Goal: Task Accomplishment & Management: Use online tool/utility

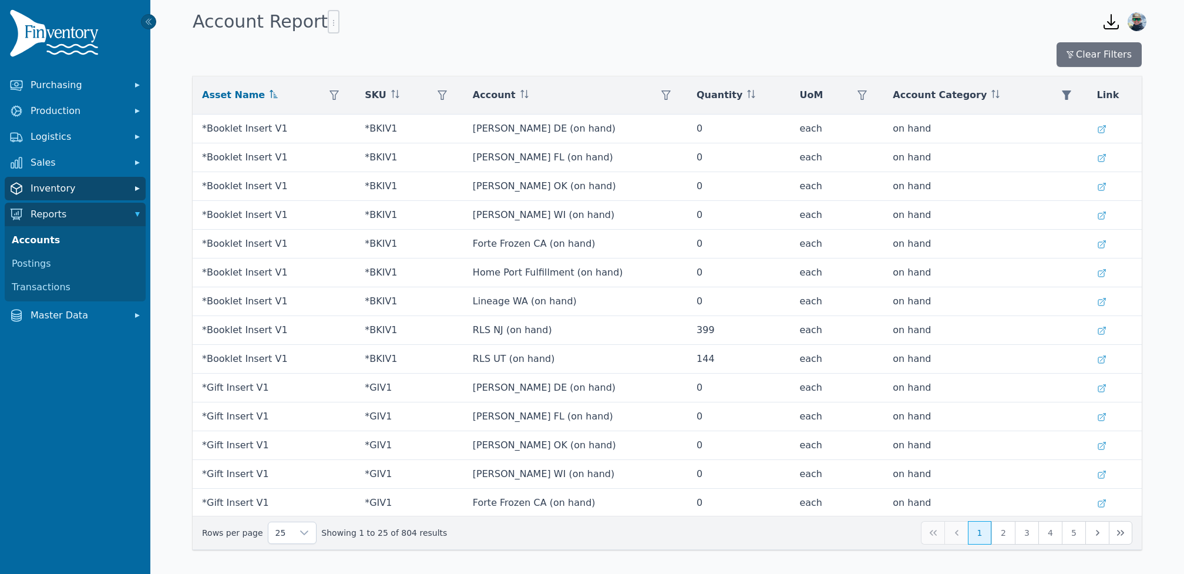
click at [82, 188] on span "Inventory" at bounding box center [78, 189] width 94 height 14
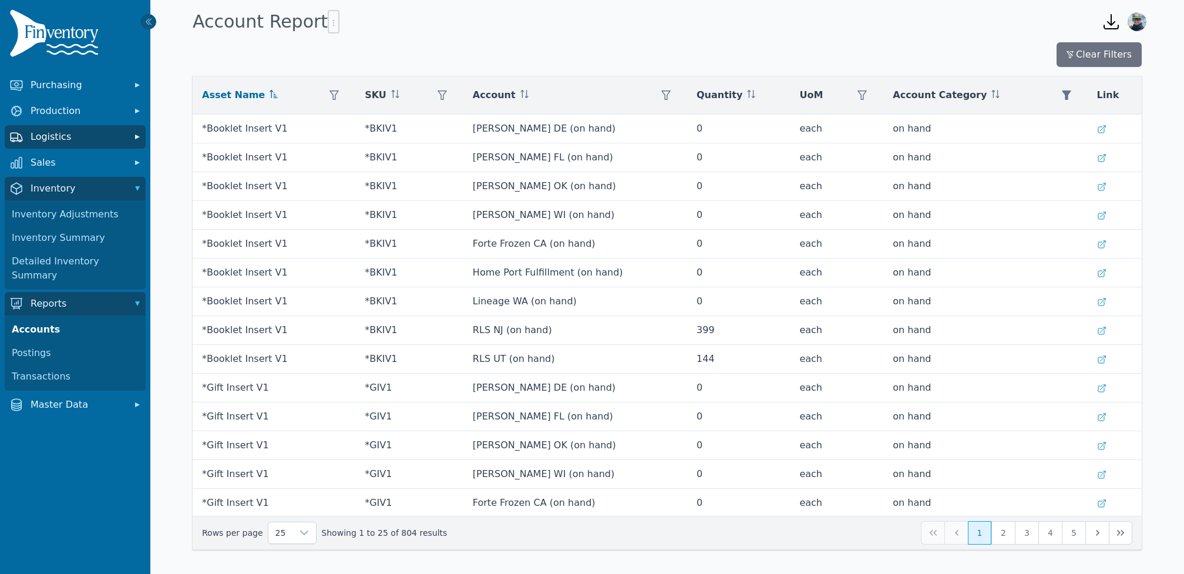
click at [93, 138] on span "Logistics" at bounding box center [78, 137] width 94 height 14
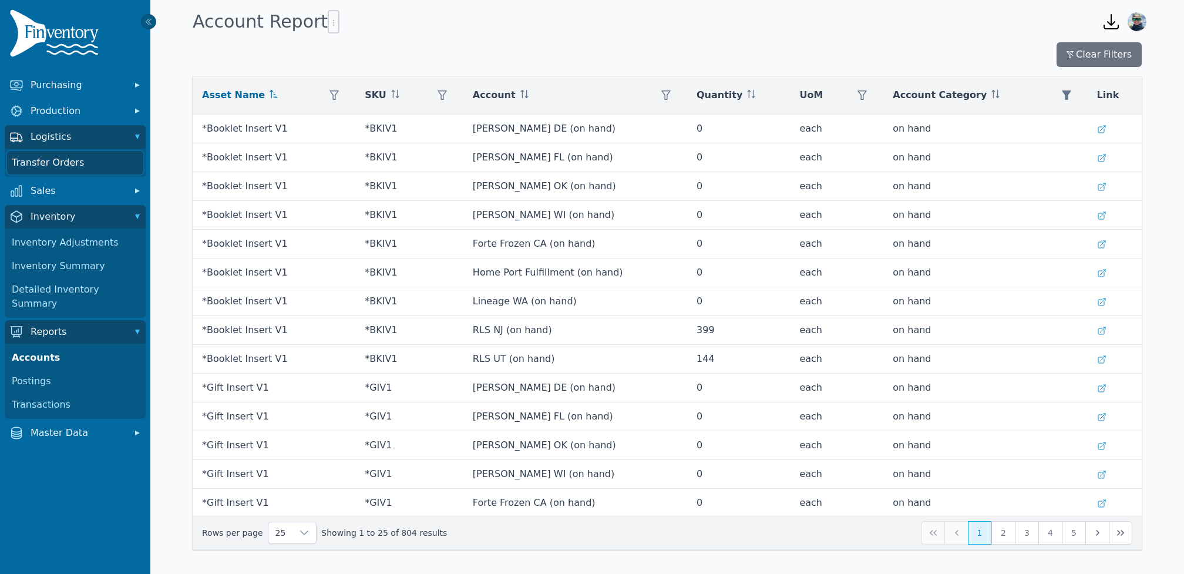
click at [88, 163] on link "Transfer Orders" at bounding box center [75, 162] width 136 height 23
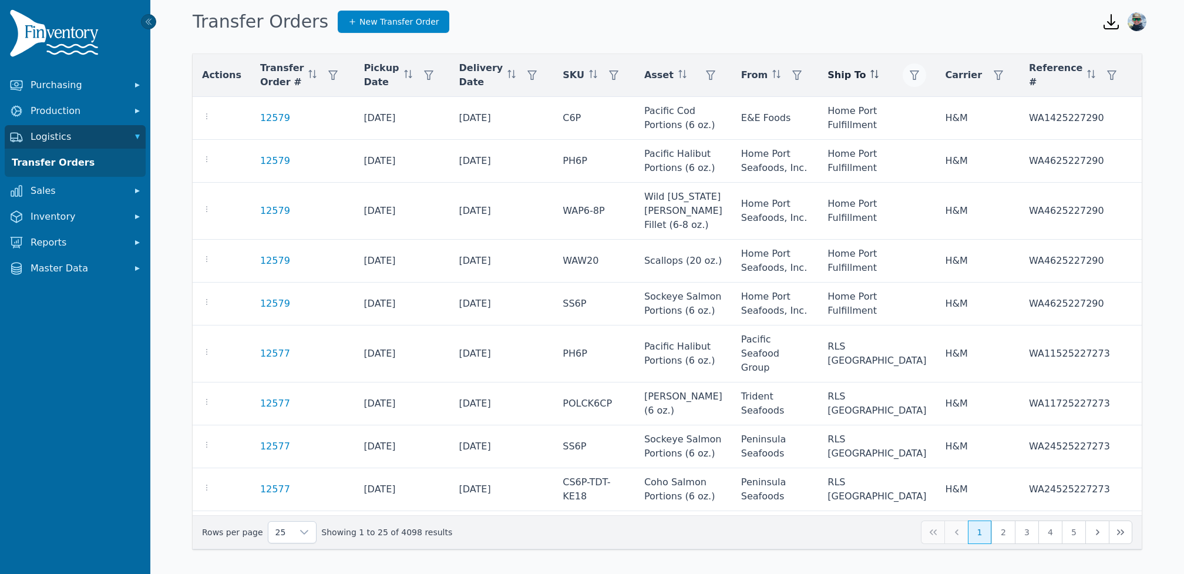
click at [910, 76] on icon "button" at bounding box center [914, 74] width 9 height 9
click at [856, 107] on div "Any" at bounding box center [881, 106] width 101 height 23
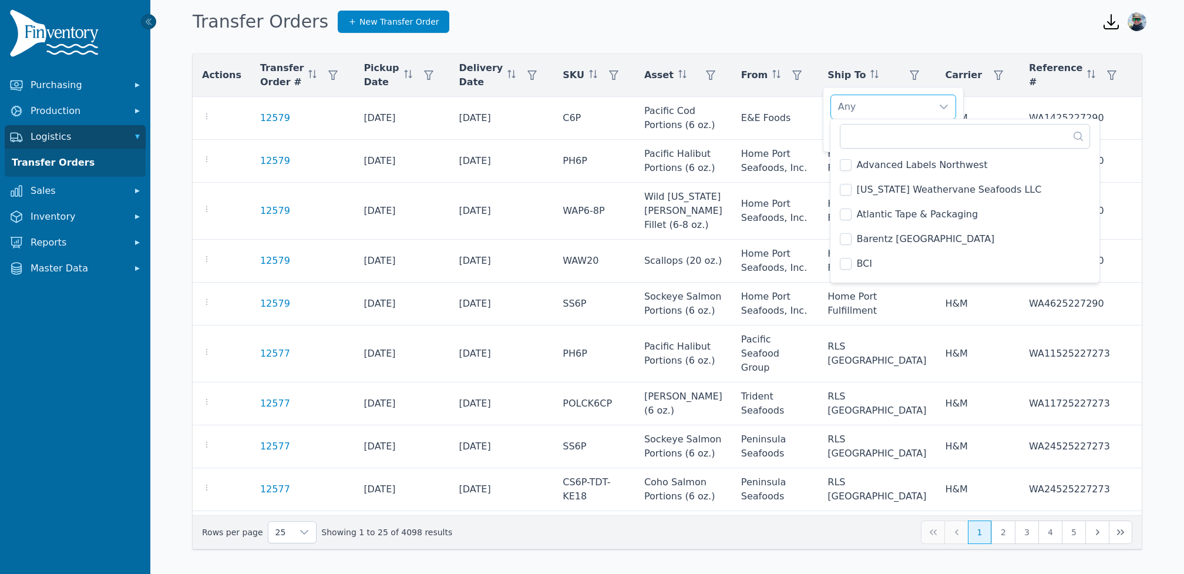
scroll to position [1695, 0]
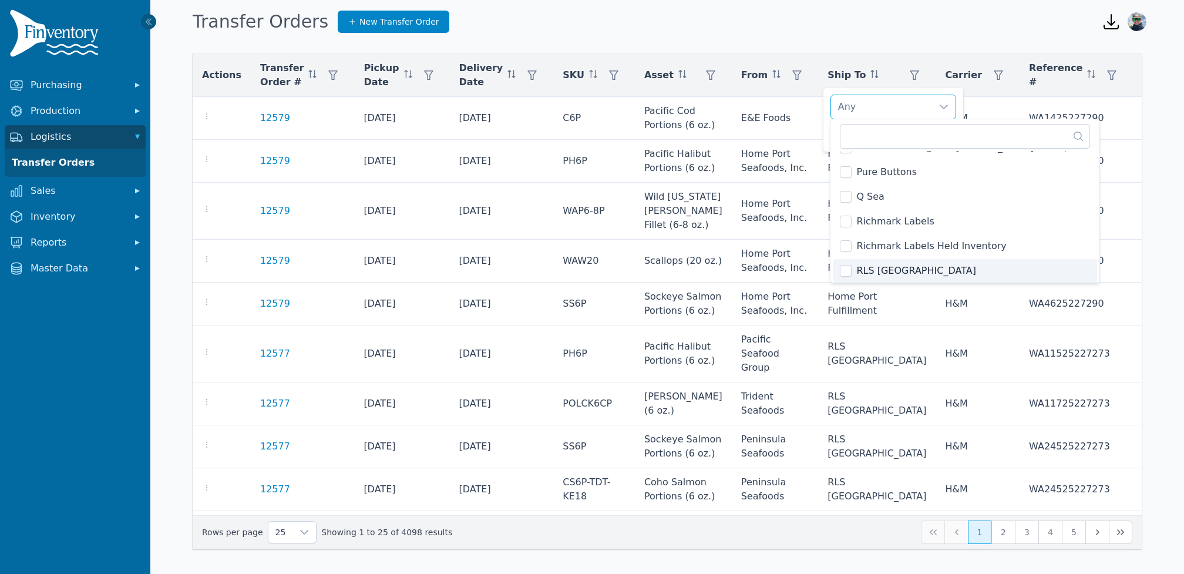
click at [905, 271] on li "RLS [GEOGRAPHIC_DATA]" at bounding box center [965, 270] width 264 height 23
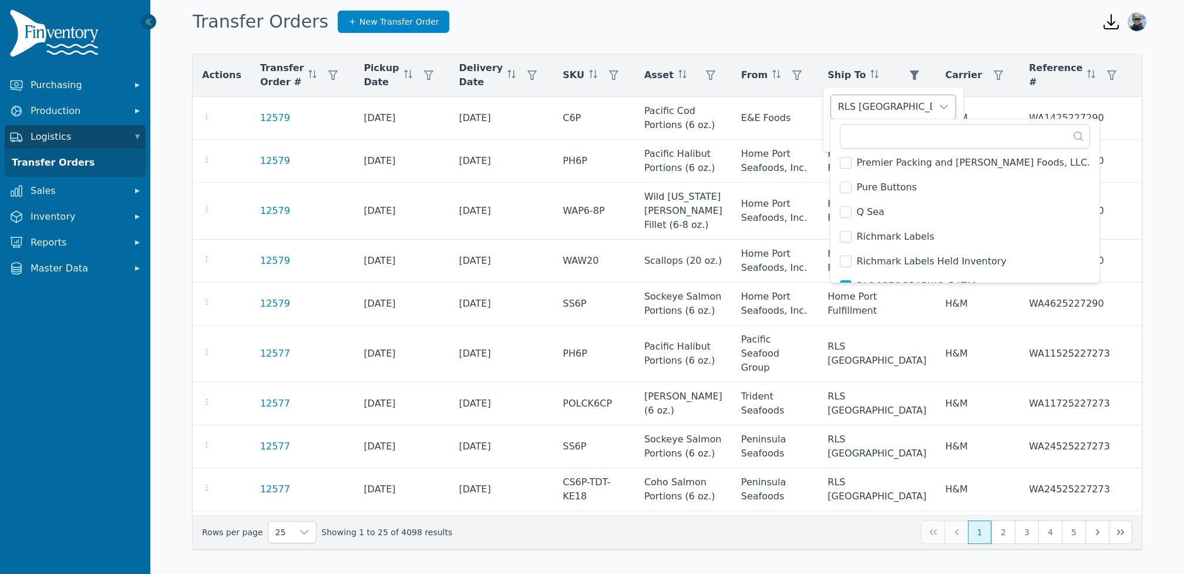
click at [909, 113] on div "RLS [GEOGRAPHIC_DATA]" at bounding box center [881, 106] width 101 height 23
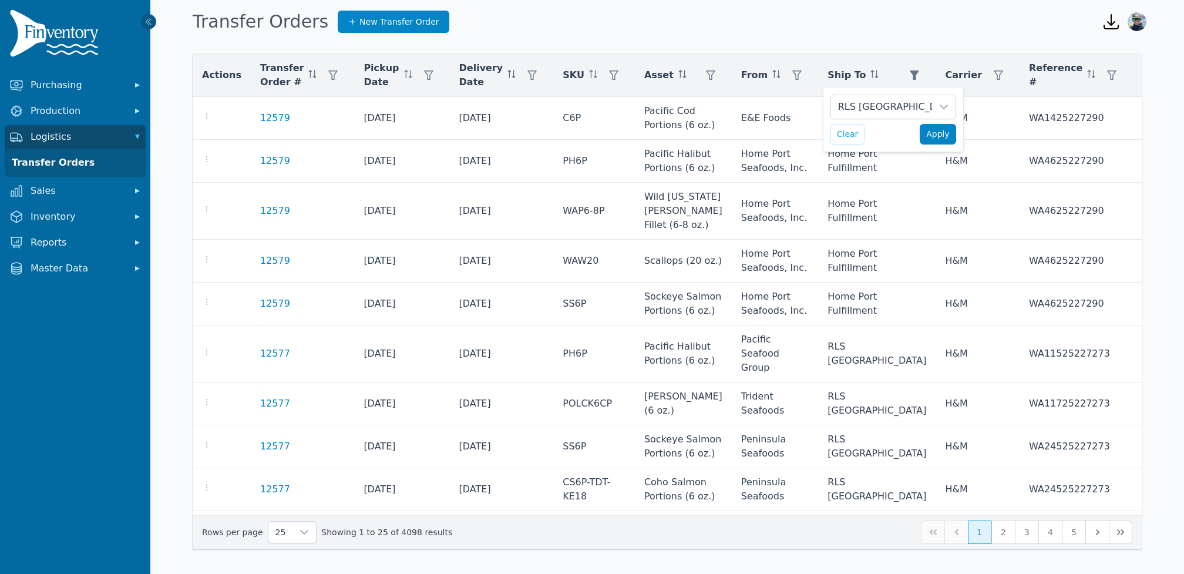
click at [933, 135] on span "Apply" at bounding box center [937, 134] width 23 height 12
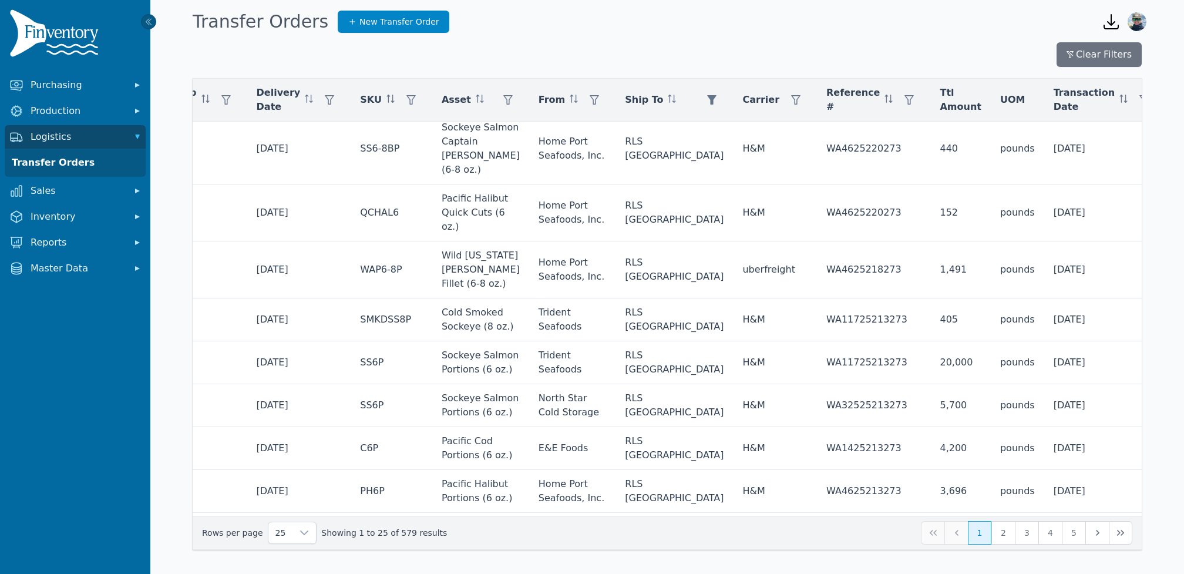
scroll to position [765, 0]
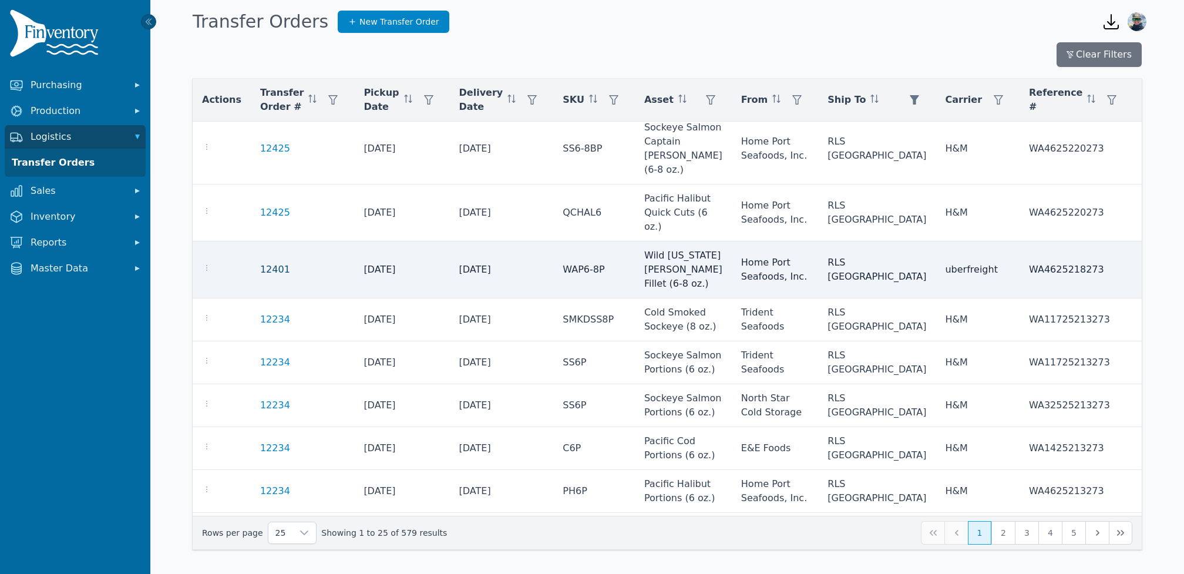
click at [266, 277] on link "12401" at bounding box center [275, 270] width 30 height 14
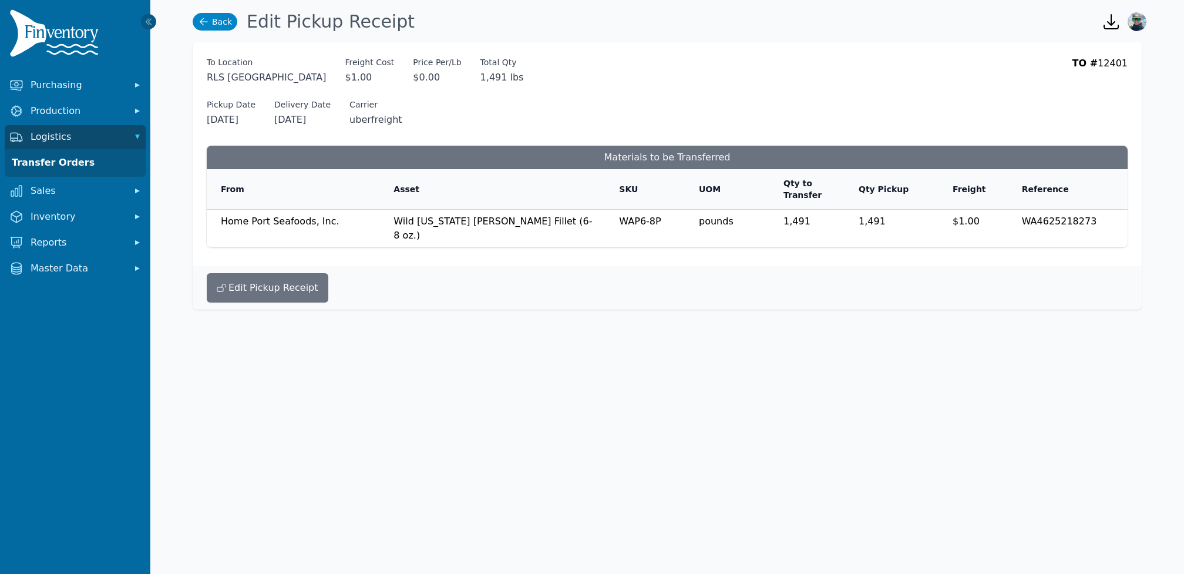
click at [199, 16] on icon at bounding box center [204, 22] width 12 height 12
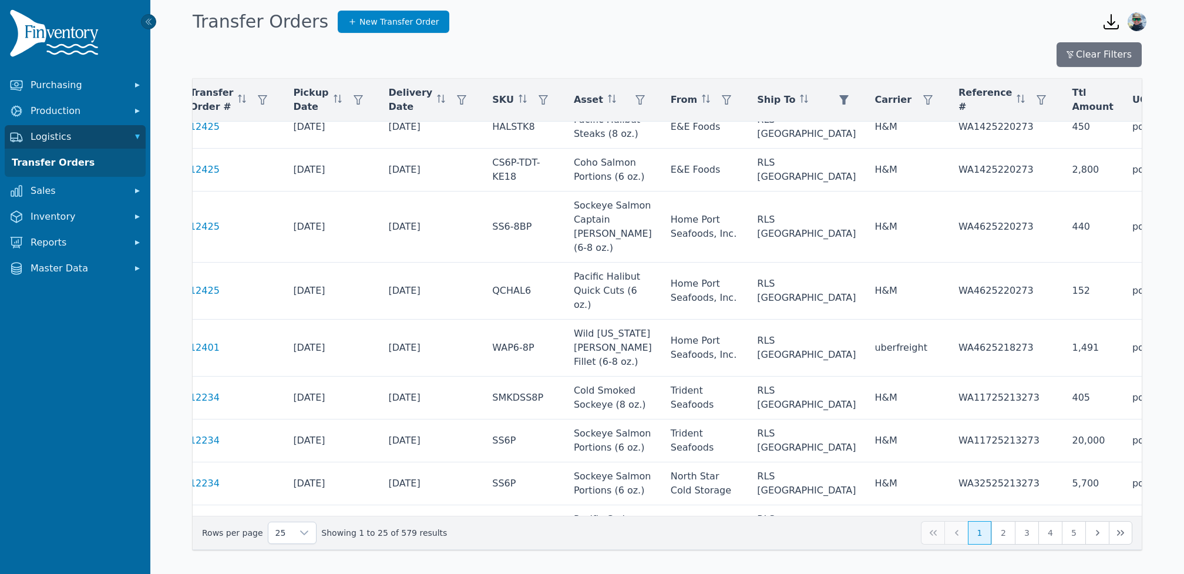
scroll to position [687, 0]
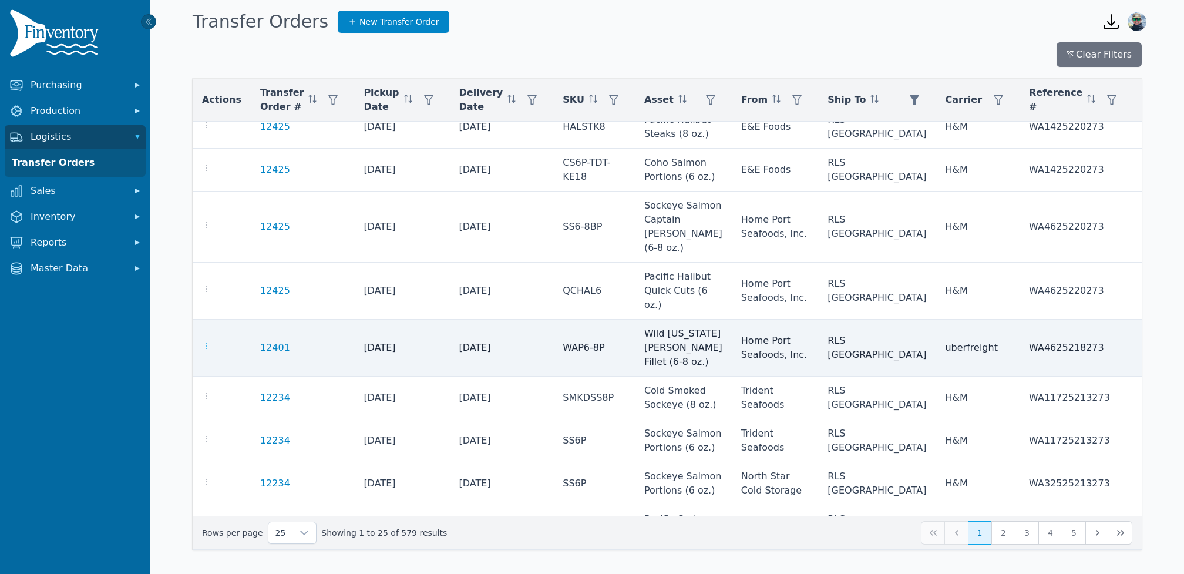
click at [207, 349] on icon "button" at bounding box center [206, 346] width 1 height 6
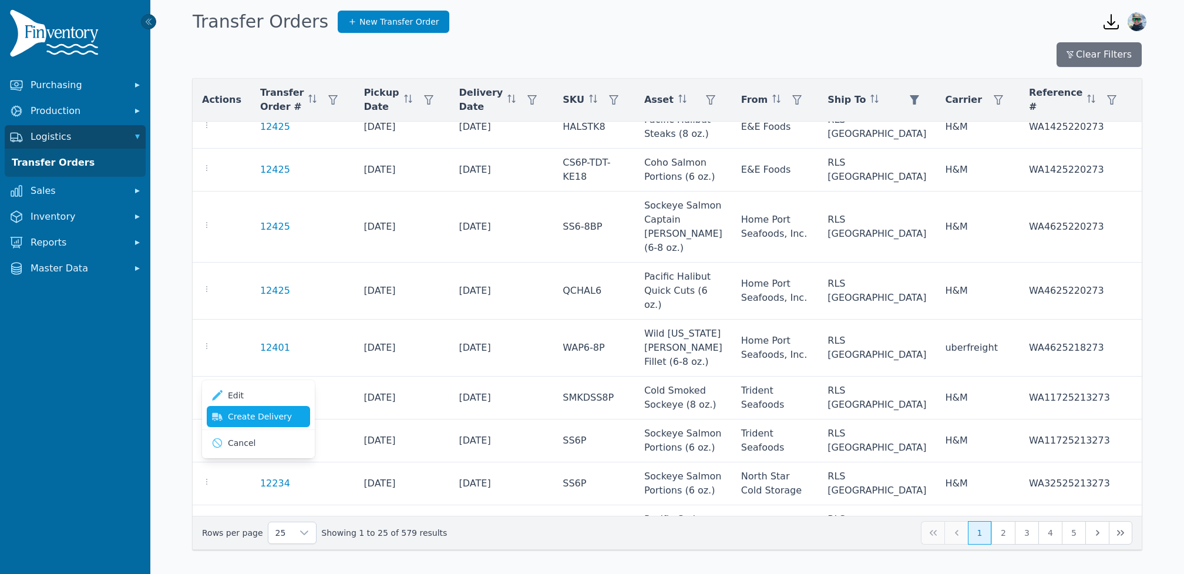
click at [271, 412] on link "Create Delivery" at bounding box center [258, 416] width 103 height 21
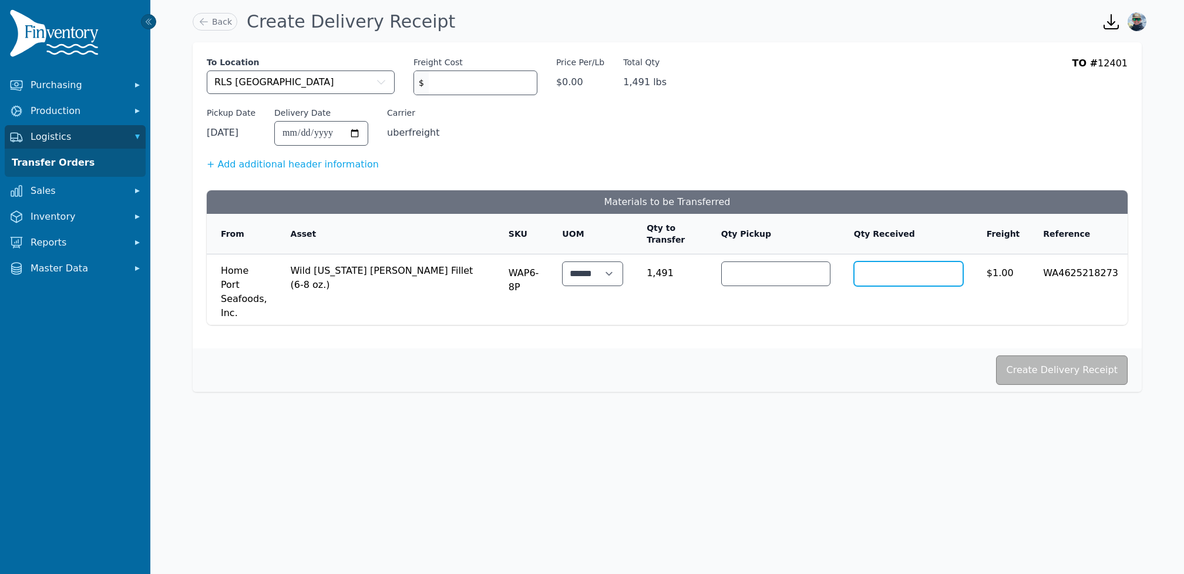
click at [909, 268] on input "****" at bounding box center [909, 273] width 108 height 23
type input "****"
click at [1034, 358] on button "Create Delivery Receipt" at bounding box center [1062, 369] width 132 height 29
click at [1118, 63] on div "TO # 12401" at bounding box center [1100, 81] width 55 height 51
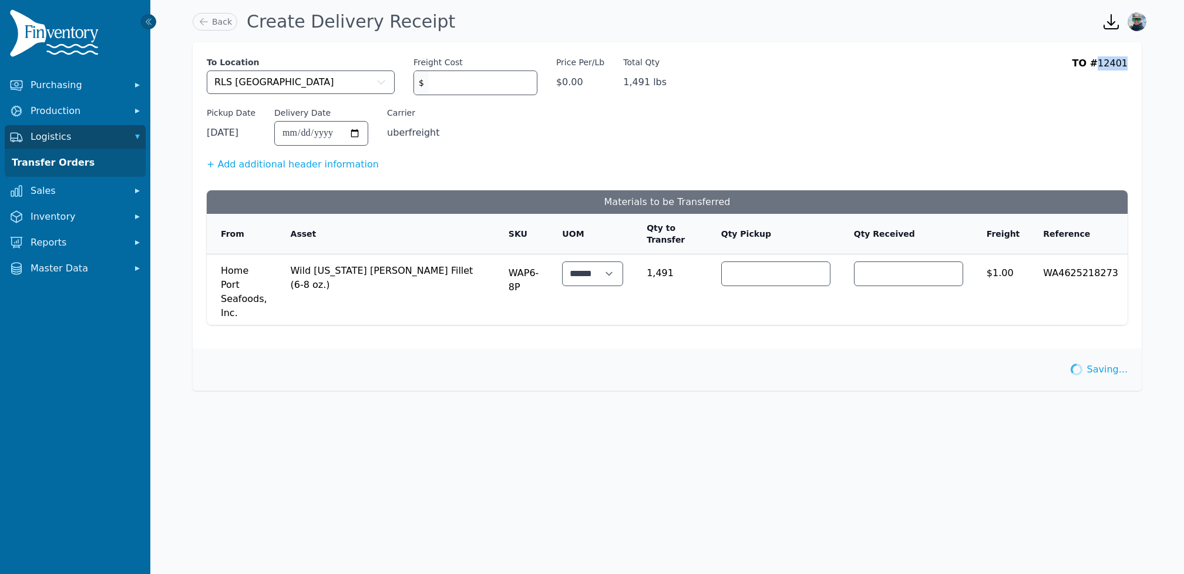
copy div "12401"
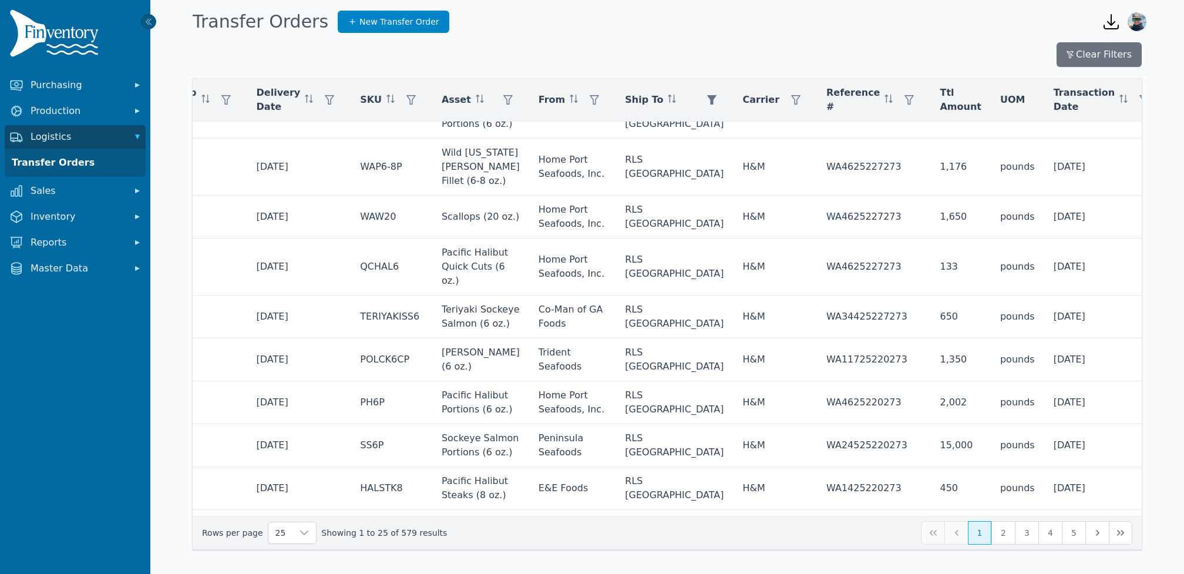
scroll to position [0, 203]
